Goal: Check status: Check status

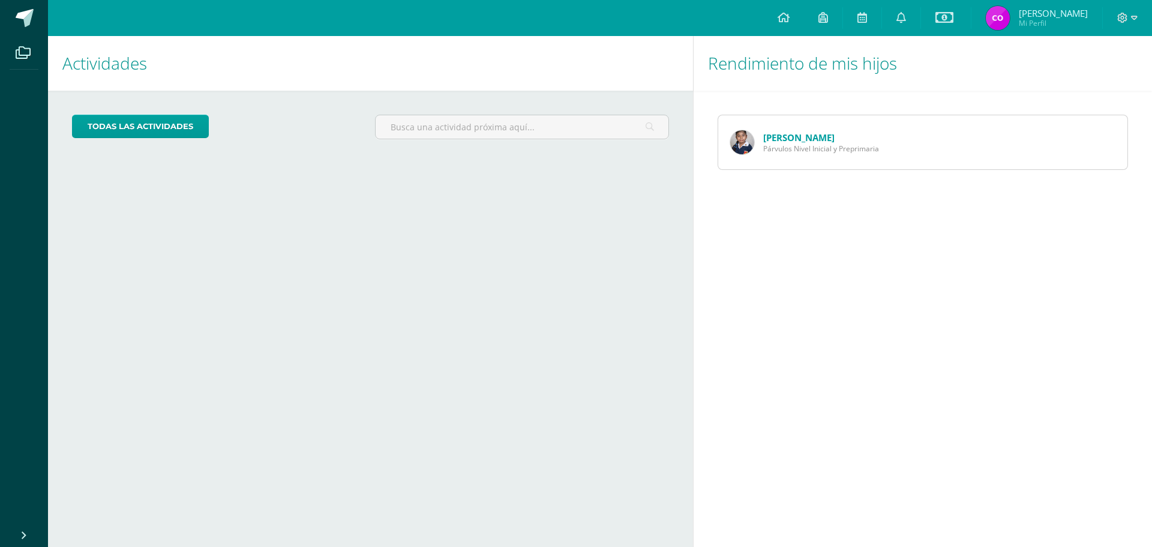
click at [777, 137] on link "[PERSON_NAME]" at bounding box center [798, 137] width 71 height 12
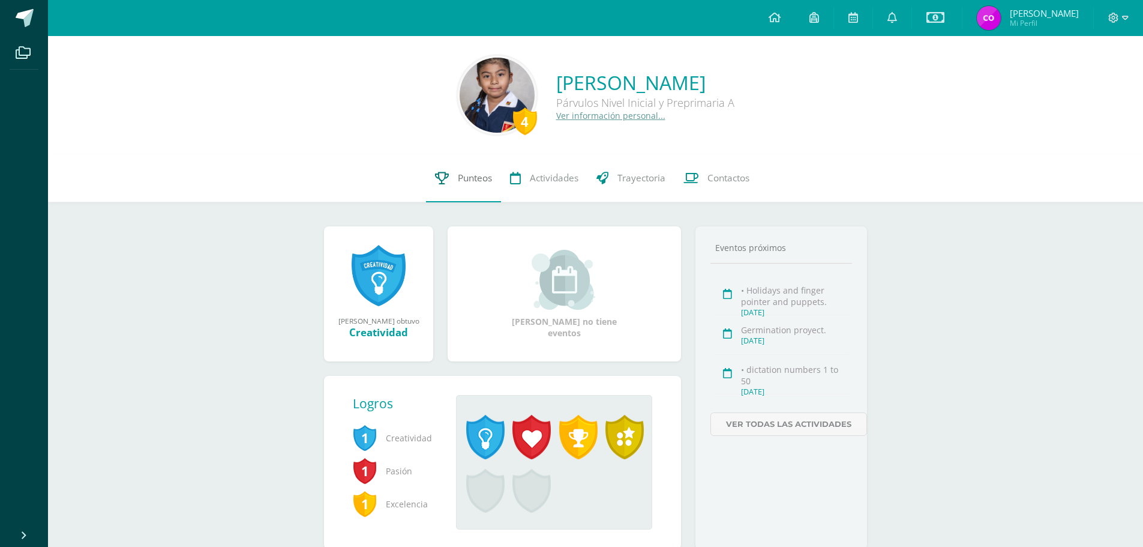
click at [475, 179] on span "Punteos" at bounding box center [475, 178] width 34 height 13
